Goal: Use online tool/utility: Utilize a website feature to perform a specific function

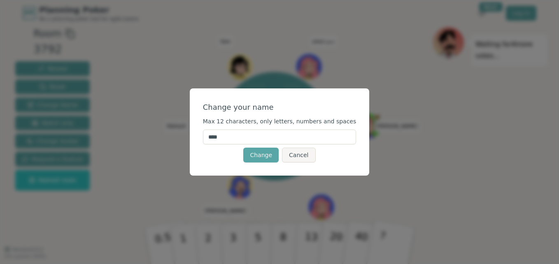
click at [233, 139] on input "****" at bounding box center [280, 137] width 154 height 15
type input "*****"
click at [261, 154] on button "Change" at bounding box center [260, 155] width 35 height 15
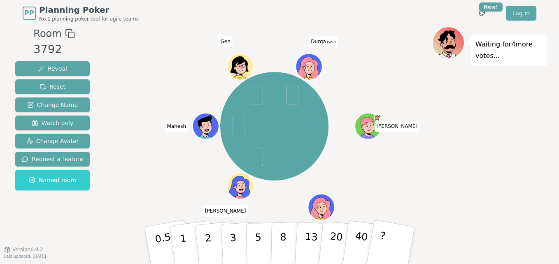
click at [311, 66] on ellipse at bounding box center [311, 65] width 1 height 1
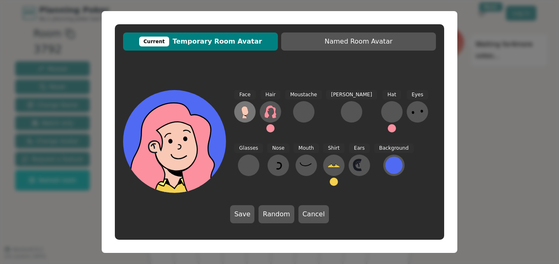
click at [241, 115] on icon at bounding box center [244, 111] width 13 height 13
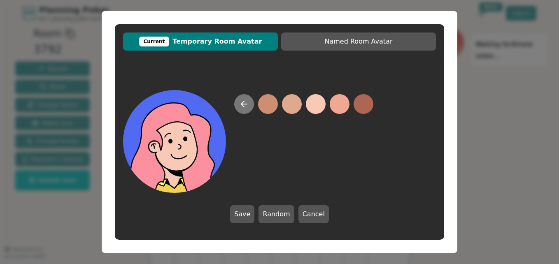
click at [243, 100] on icon at bounding box center [244, 104] width 10 height 10
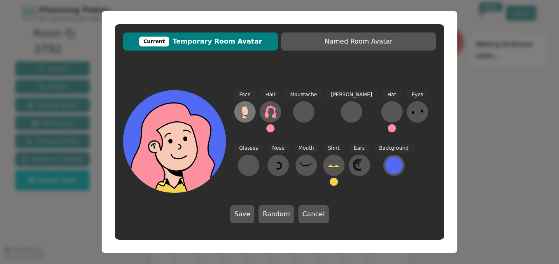
click at [246, 113] on icon at bounding box center [244, 110] width 7 height 9
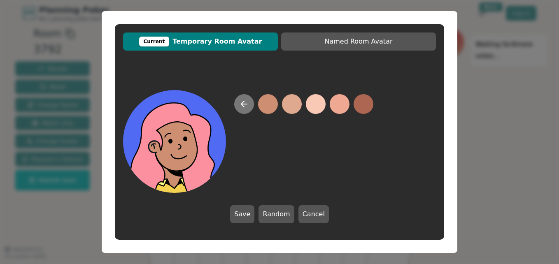
click at [251, 105] on button at bounding box center [244, 104] width 20 height 20
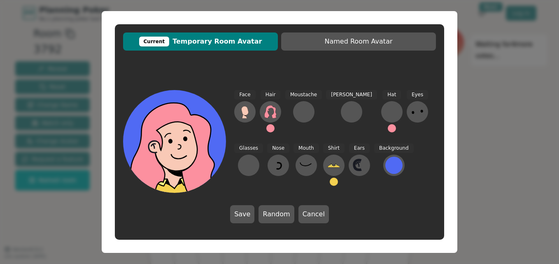
click at [271, 99] on span "Hair" at bounding box center [271, 94] width 20 height 9
click at [271, 115] on icon at bounding box center [270, 111] width 13 height 13
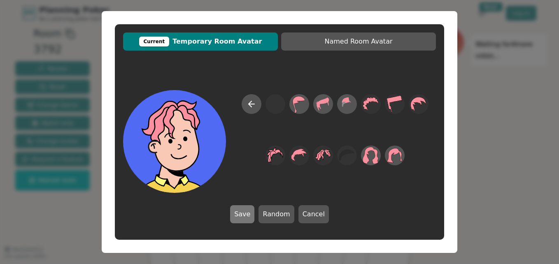
click at [250, 211] on button "Save" at bounding box center [242, 214] width 24 height 18
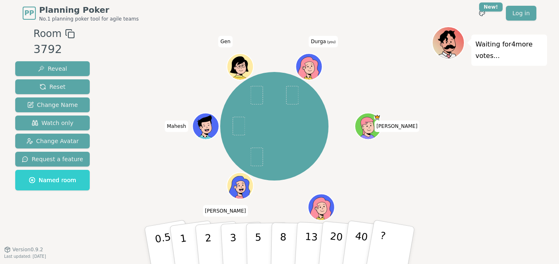
click at [311, 71] on icon at bounding box center [310, 71] width 13 height 5
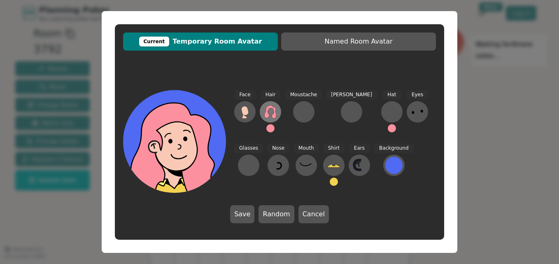
click at [273, 114] on icon at bounding box center [270, 111] width 12 height 13
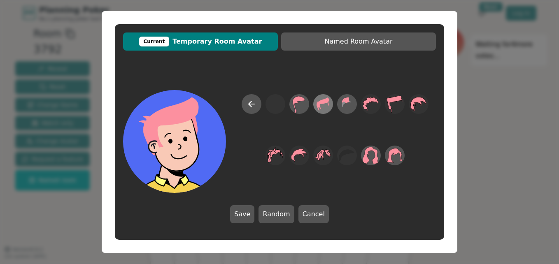
click at [328, 103] on icon at bounding box center [323, 104] width 16 height 19
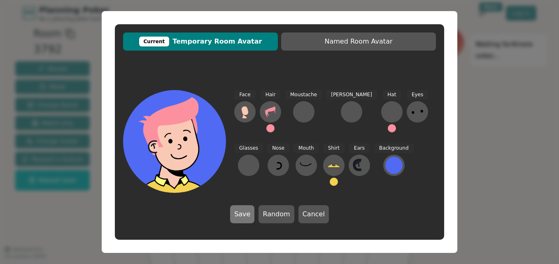
click at [250, 213] on button "Save" at bounding box center [242, 214] width 24 height 18
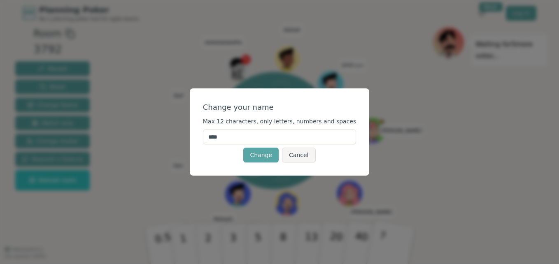
click at [225, 135] on input "****" at bounding box center [280, 137] width 154 height 15
type input "*****"
click at [258, 157] on button "Change" at bounding box center [260, 155] width 35 height 15
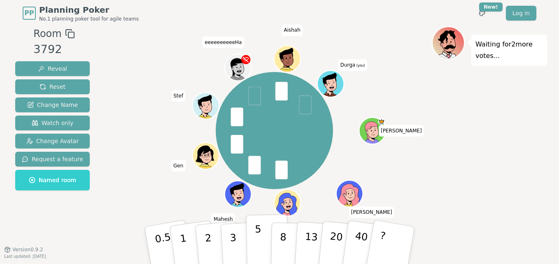
click at [268, 235] on button "5" at bounding box center [267, 246] width 42 height 63
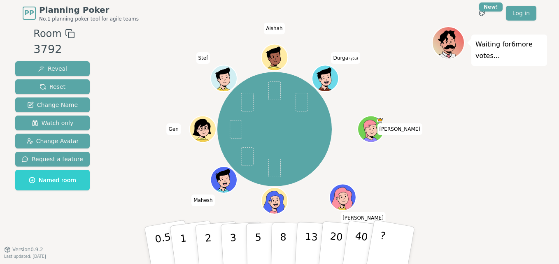
click at [149, 23] on div "PP Planning Poker No.1 planning poker tool for agile teams Toggle theme New! Lo…" at bounding box center [280, 13] width 514 height 26
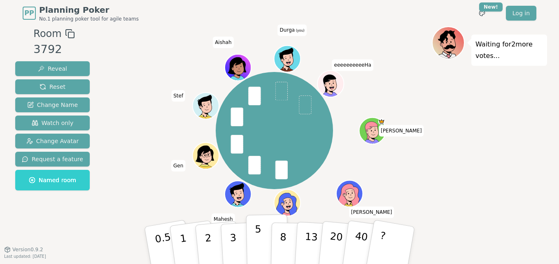
click at [256, 235] on p "5" at bounding box center [258, 246] width 7 height 44
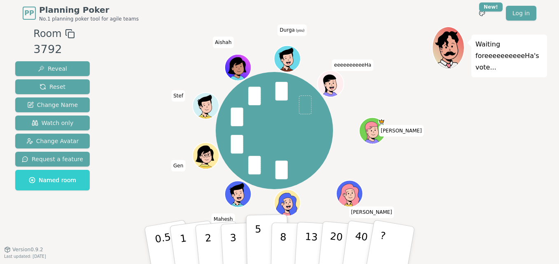
click at [256, 235] on p "5" at bounding box center [258, 246] width 7 height 44
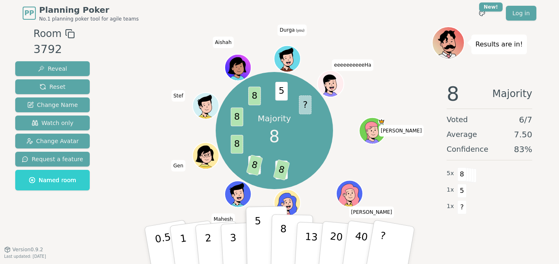
click at [277, 240] on button "8" at bounding box center [292, 246] width 42 height 63
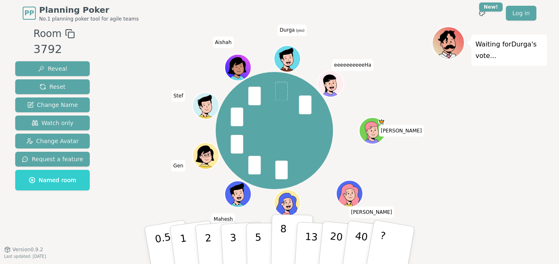
click at [274, 238] on button "8" at bounding box center [292, 246] width 42 height 63
